Goal: Browse casually: Explore the website without a specific task or goal

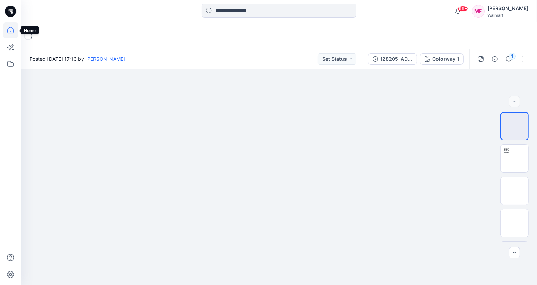
click at [13, 31] on icon at bounding box center [10, 30] width 6 height 6
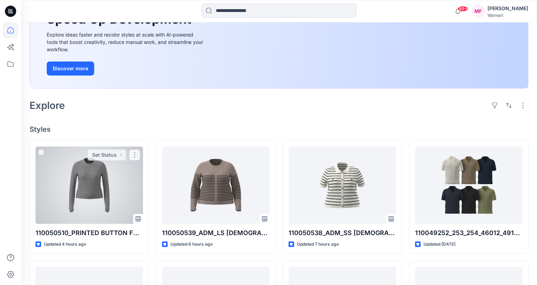
scroll to position [97, 0]
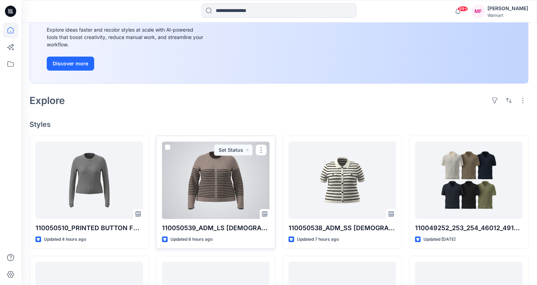
click at [219, 191] on div at bounding box center [215, 180] width 107 height 77
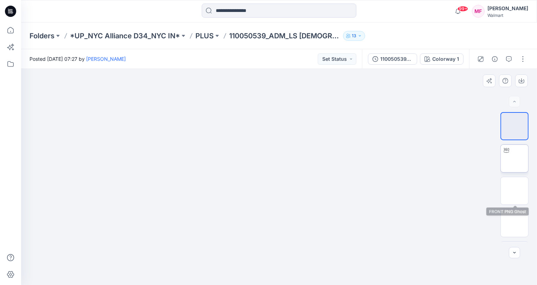
click at [514, 158] on img at bounding box center [514, 158] width 0 height 0
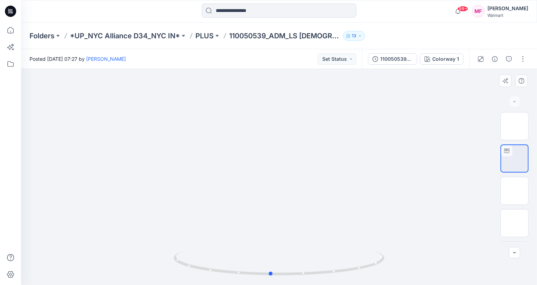
drag, startPoint x: 347, startPoint y: 238, endPoint x: 338, endPoint y: 234, distance: 9.6
click at [338, 234] on div at bounding box center [279, 177] width 516 height 216
drag, startPoint x: 327, startPoint y: 252, endPoint x: 351, endPoint y: 249, distance: 24.5
click at [351, 249] on div at bounding box center [279, 177] width 516 height 216
drag, startPoint x: 351, startPoint y: 249, endPoint x: 316, endPoint y: 253, distance: 35.1
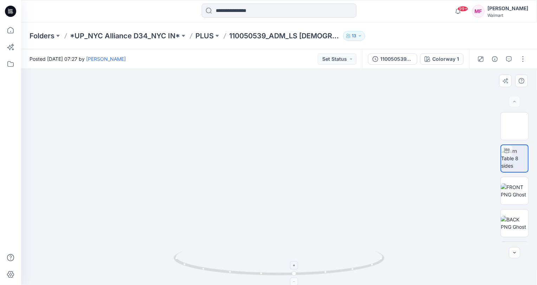
click at [316, 253] on div at bounding box center [279, 177] width 516 height 216
drag, startPoint x: 317, startPoint y: 266, endPoint x: 319, endPoint y: 251, distance: 15.3
click at [319, 251] on icon at bounding box center [280, 264] width 212 height 26
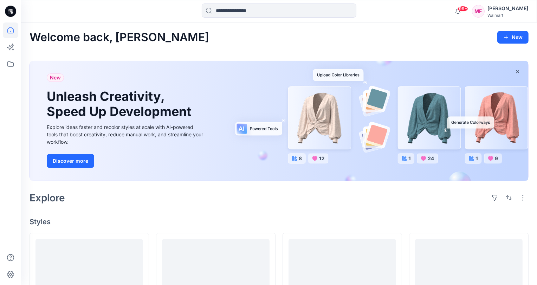
scroll to position [97, 0]
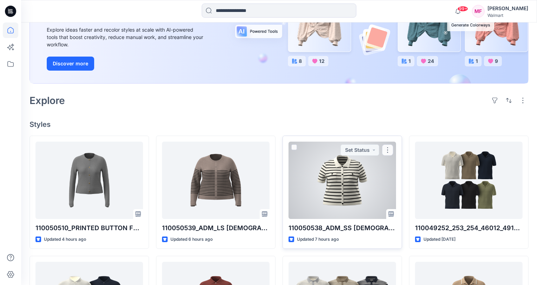
click at [357, 205] on div at bounding box center [341, 180] width 107 height 77
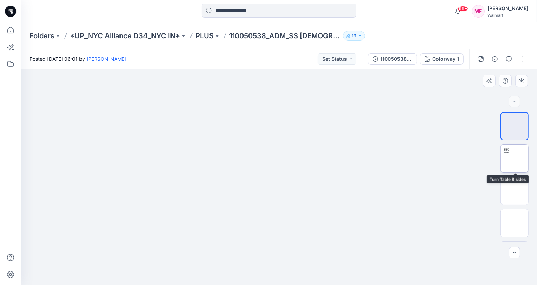
click at [514, 158] on img at bounding box center [514, 158] width 0 height 0
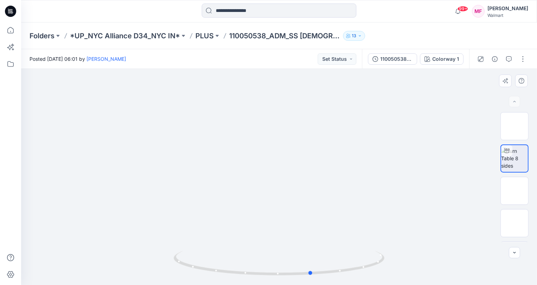
drag, startPoint x: 290, startPoint y: 240, endPoint x: 323, endPoint y: 218, distance: 39.1
click at [323, 218] on div at bounding box center [279, 177] width 516 height 216
drag, startPoint x: 299, startPoint y: 178, endPoint x: 292, endPoint y: 161, distance: 18.8
drag, startPoint x: 253, startPoint y: 275, endPoint x: 246, endPoint y: 268, distance: 9.5
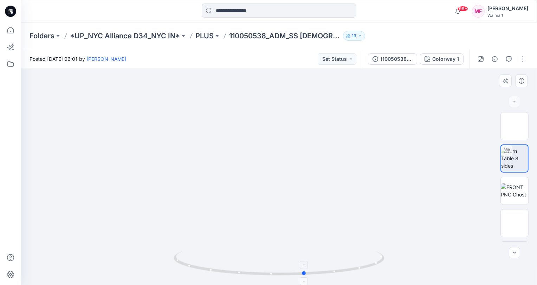
click at [246, 268] on icon at bounding box center [280, 264] width 212 height 26
drag, startPoint x: 188, startPoint y: 270, endPoint x: 171, endPoint y: 242, distance: 33.4
click at [171, 242] on div at bounding box center [279, 177] width 516 height 216
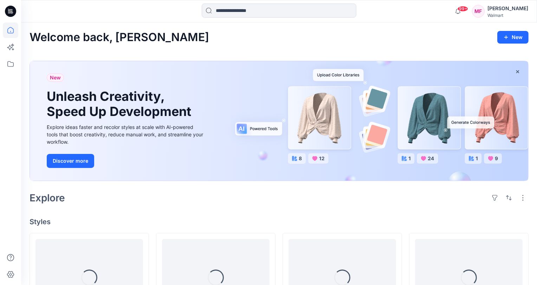
scroll to position [97, 0]
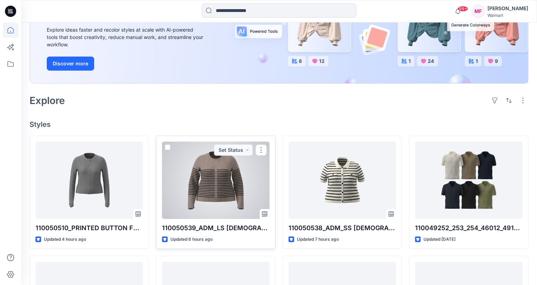
click at [201, 166] on div at bounding box center [215, 180] width 107 height 77
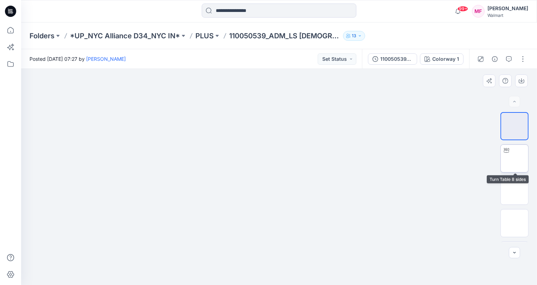
click at [514, 158] on img at bounding box center [514, 158] width 0 height 0
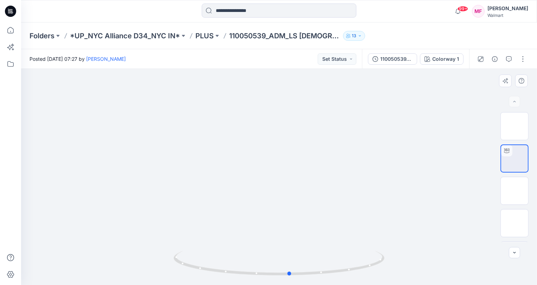
drag, startPoint x: 276, startPoint y: 257, endPoint x: 287, endPoint y: 248, distance: 13.7
click at [287, 248] on div at bounding box center [279, 177] width 516 height 216
